Goal: Transaction & Acquisition: Purchase product/service

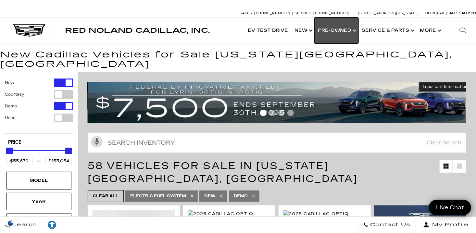
click at [336, 28] on link "Show Pre-Owned" at bounding box center [337, 31] width 44 height 26
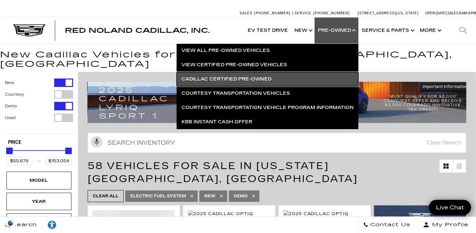
click at [230, 77] on link "Cadillac Certified Pre-Owned" at bounding box center [268, 79] width 182 height 14
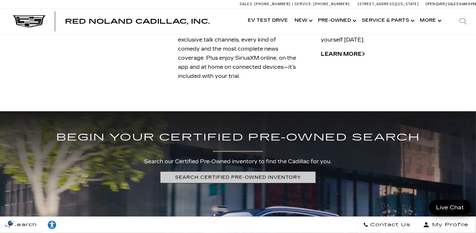
scroll to position [1234, 0]
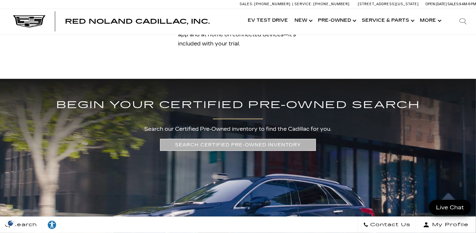
click at [237, 145] on link "SEARCH CERTIFIED PRE-OWNED INVENTORY" at bounding box center [238, 145] width 156 height 12
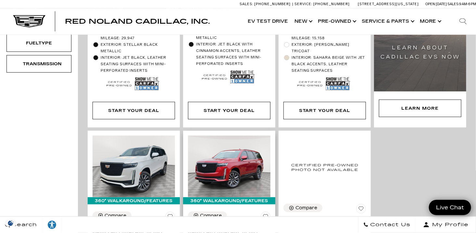
scroll to position [65, 0]
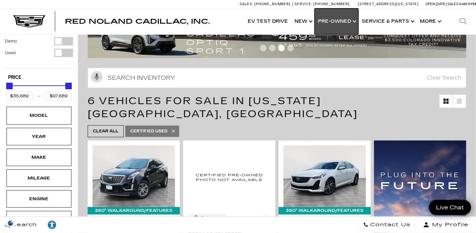
click at [325, 19] on link "Show Pre-Owned" at bounding box center [337, 21] width 44 height 26
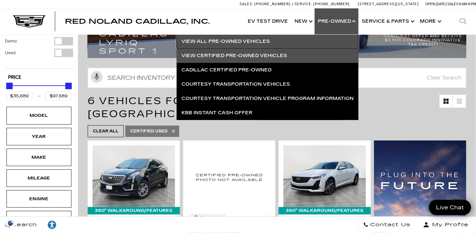
click at [222, 40] on link "View All Pre-Owned Vehicles" at bounding box center [268, 41] width 182 height 14
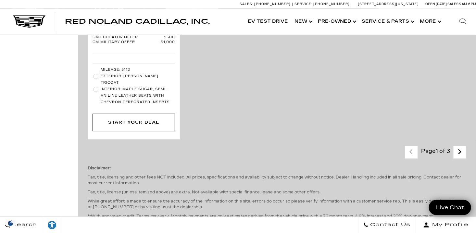
scroll to position [1948, 0]
